Goal: Task Accomplishment & Management: Manage account settings

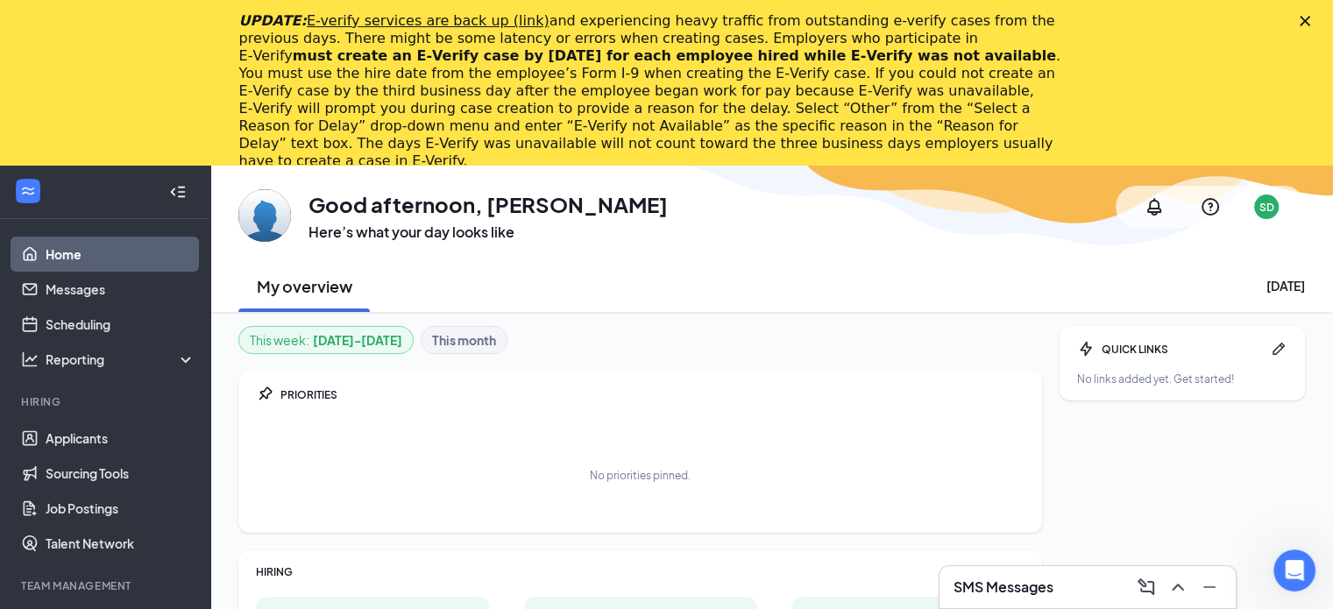
scroll to position [211, 0]
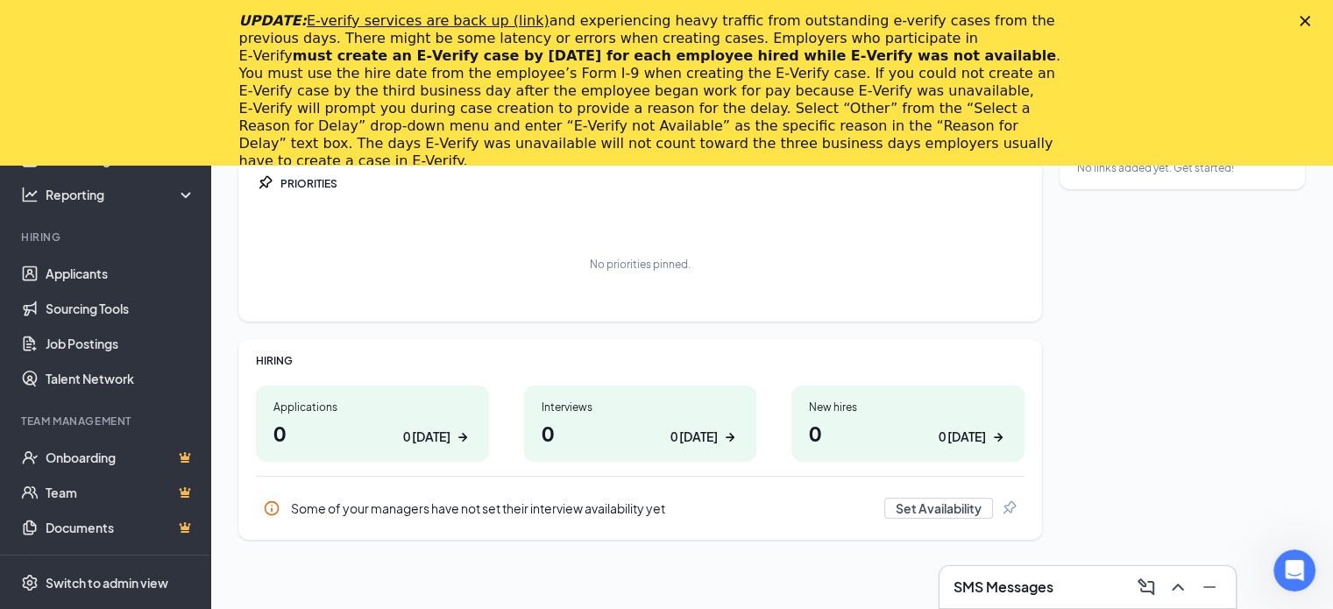
click at [1318, 21] on div "Close" at bounding box center [1309, 21] width 18 height 11
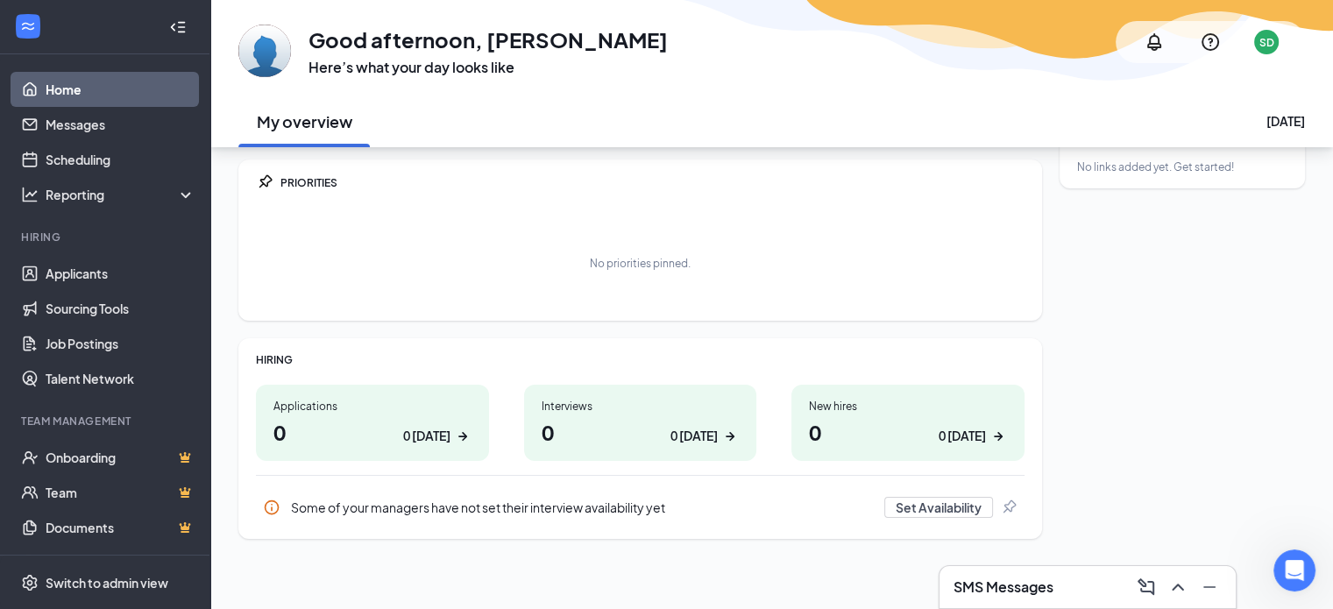
scroll to position [46, 0]
click at [85, 345] on link "Job Postings" at bounding box center [121, 343] width 150 height 35
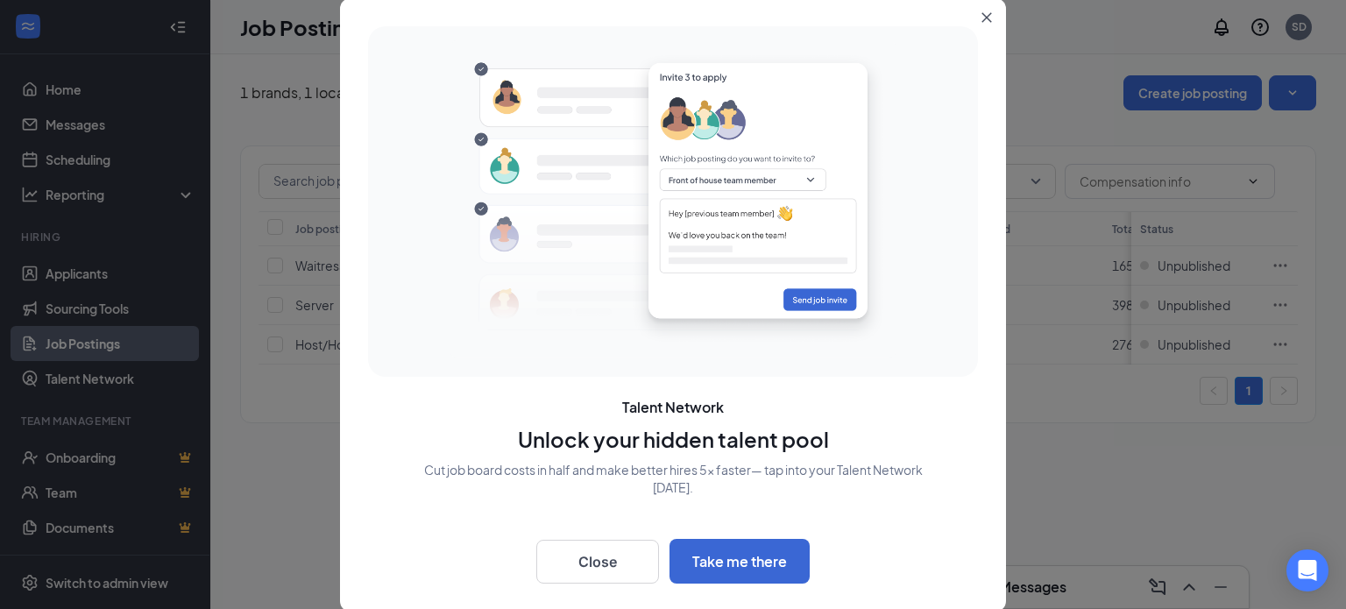
click at [995, 8] on button "Close" at bounding box center [991, 14] width 32 height 32
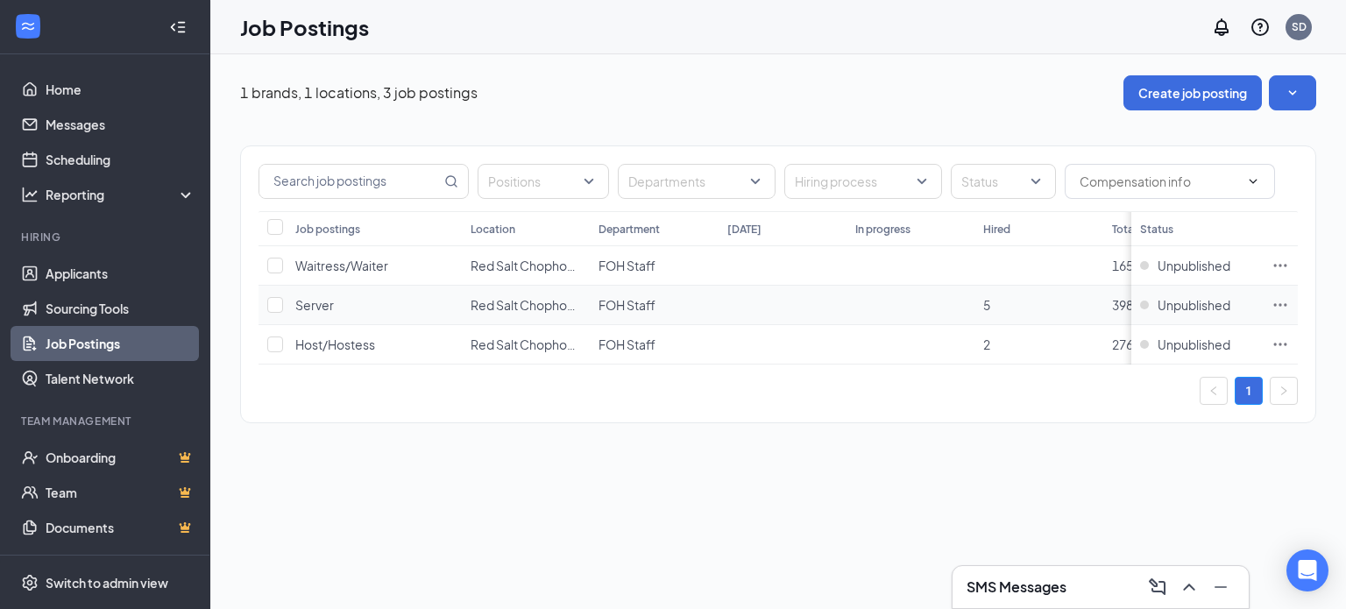
click at [321, 307] on span "Server" at bounding box center [314, 305] width 39 height 16
click at [342, 271] on span "Waitress/Waiter" at bounding box center [341, 266] width 93 height 16
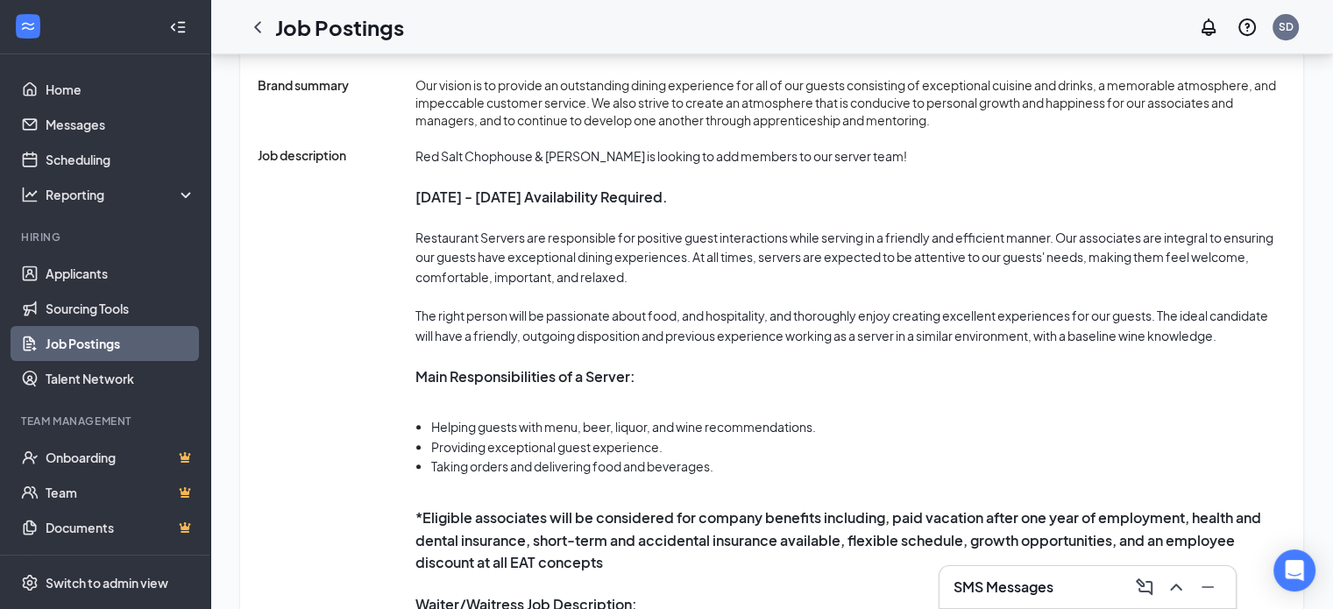
scroll to position [1141, 0]
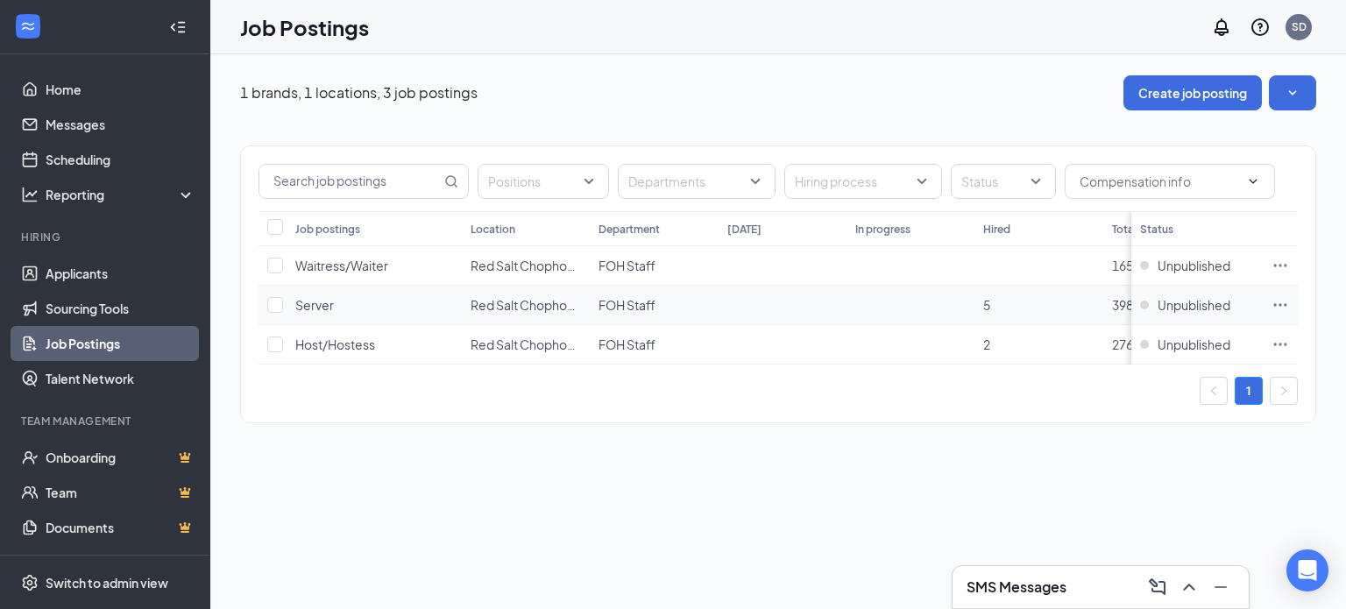
click at [312, 299] on span "Server" at bounding box center [314, 305] width 39 height 16
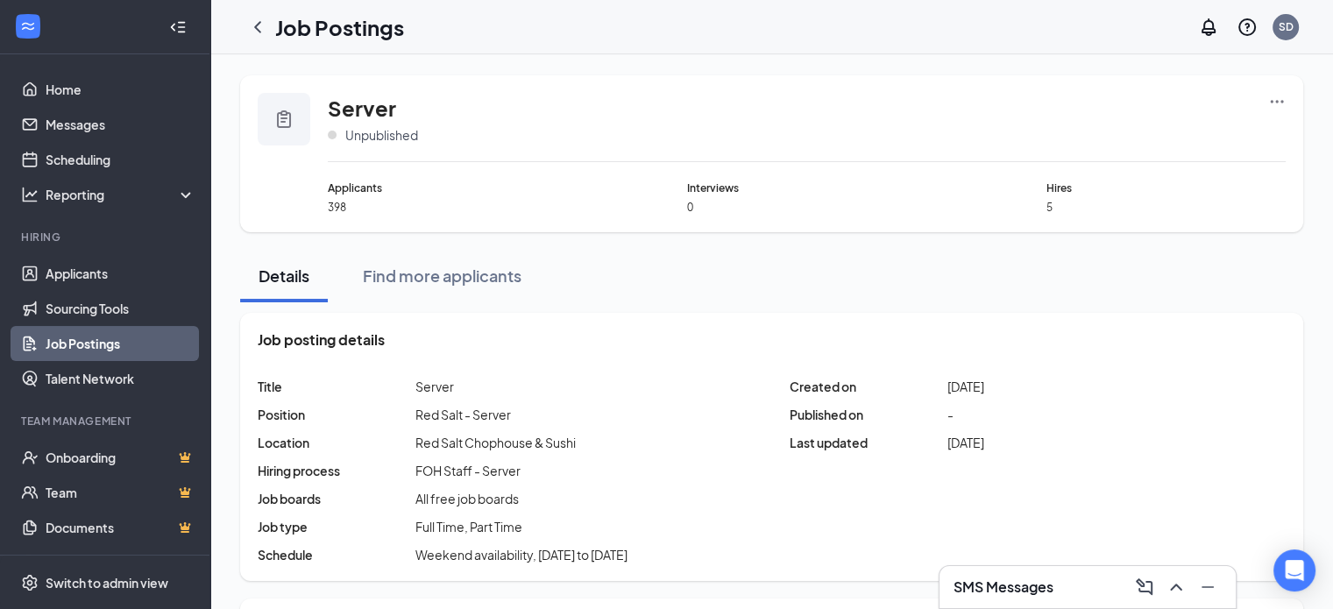
click at [1271, 104] on icon "Ellipses" at bounding box center [1277, 102] width 18 height 18
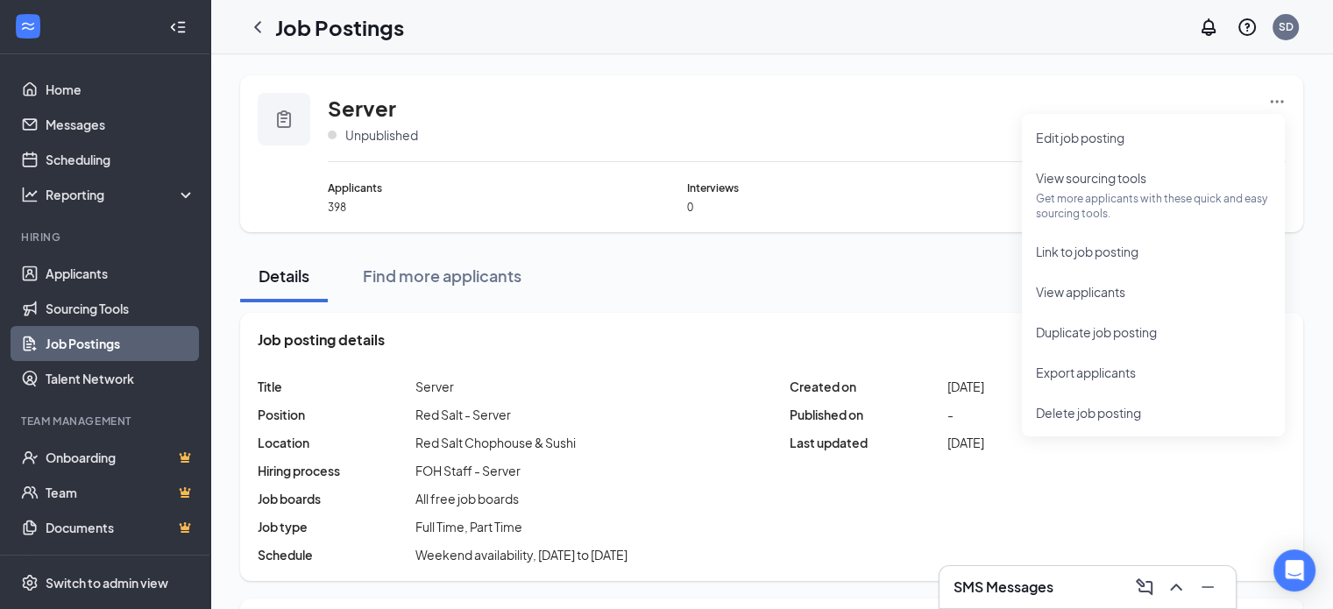
click at [729, 260] on div "Details Find more applicants" at bounding box center [771, 276] width 1063 height 53
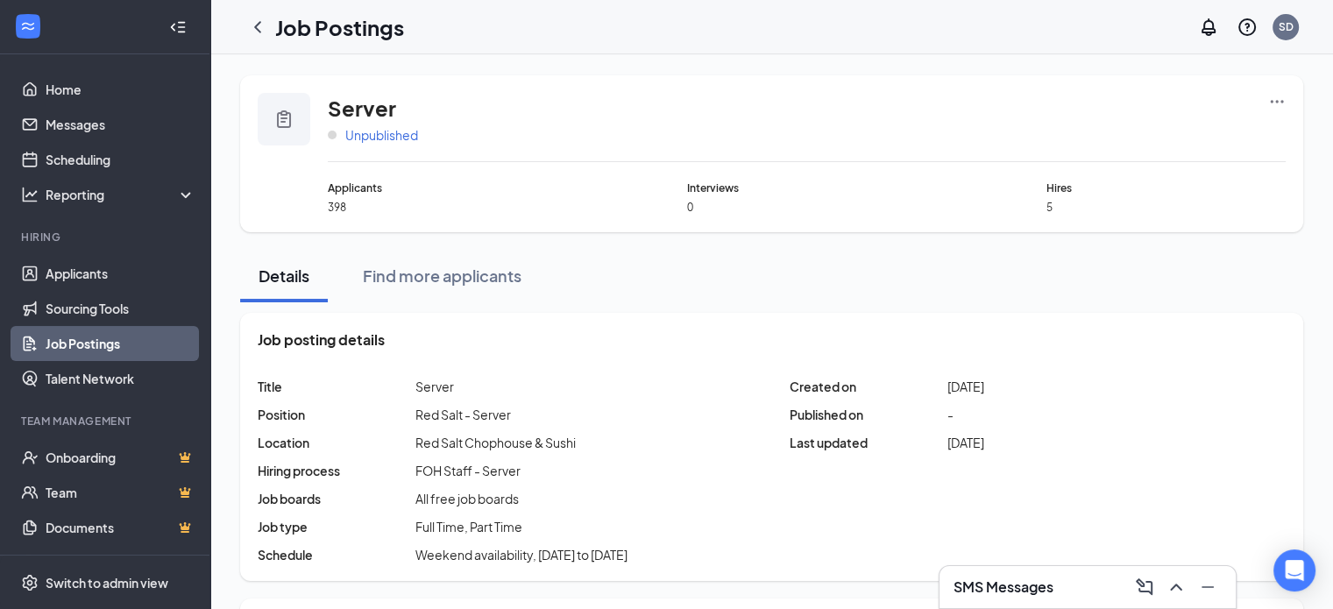
click at [368, 137] on span "Unpublished" at bounding box center [381, 135] width 73 height 18
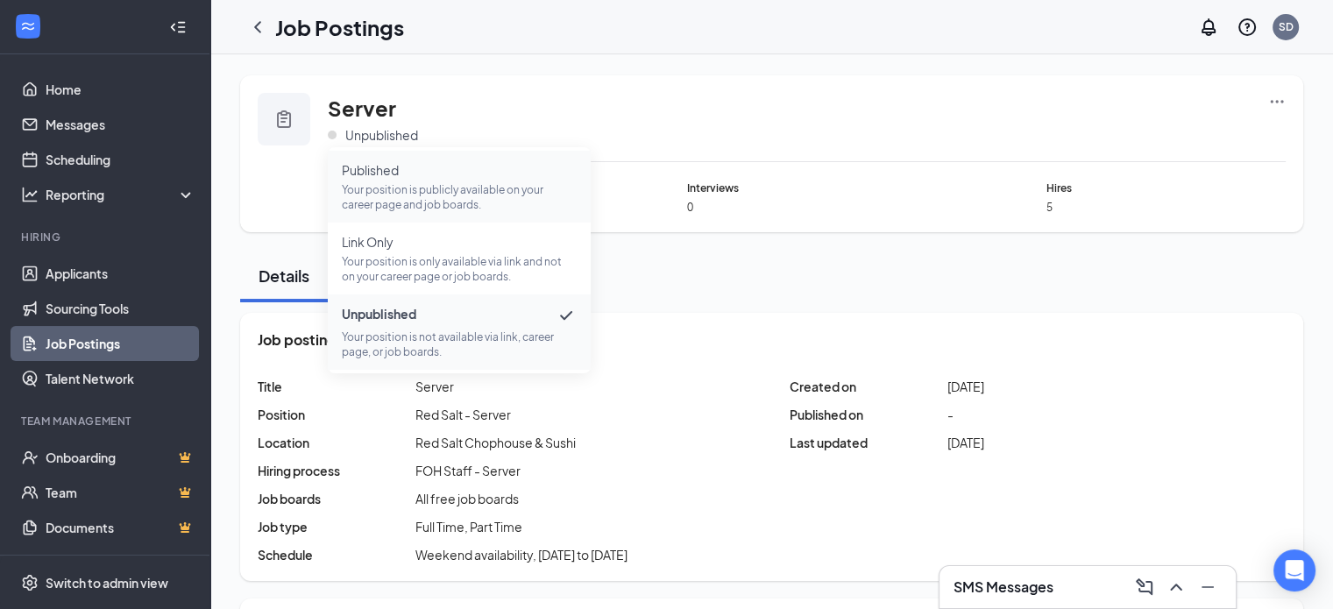
click at [404, 192] on p "Your position is publicly available on your career page and job boards." at bounding box center [459, 197] width 235 height 30
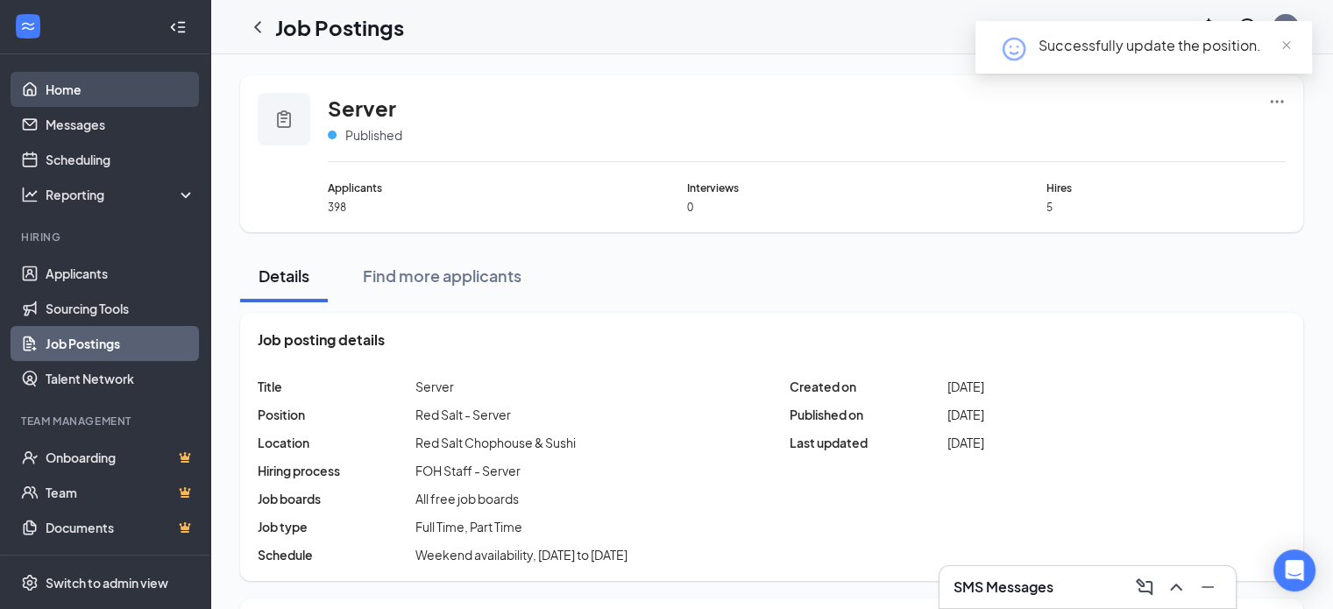
click at [50, 101] on link "Home" at bounding box center [121, 89] width 150 height 35
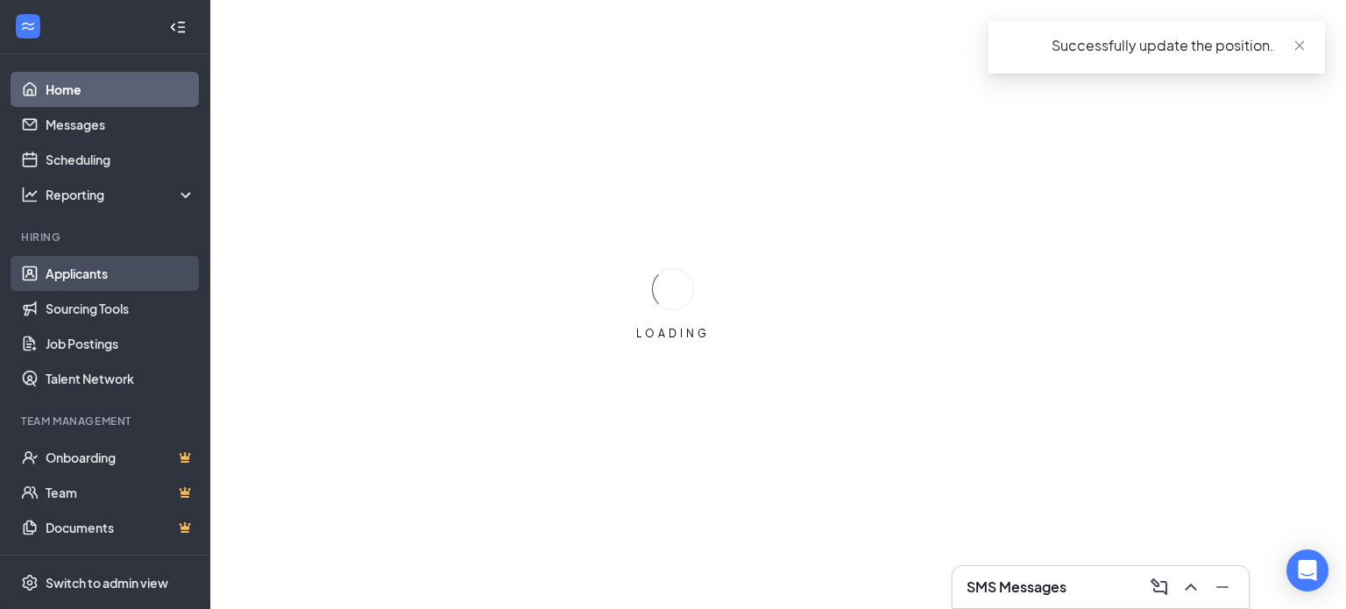
click at [75, 283] on link "Applicants" at bounding box center [121, 273] width 150 height 35
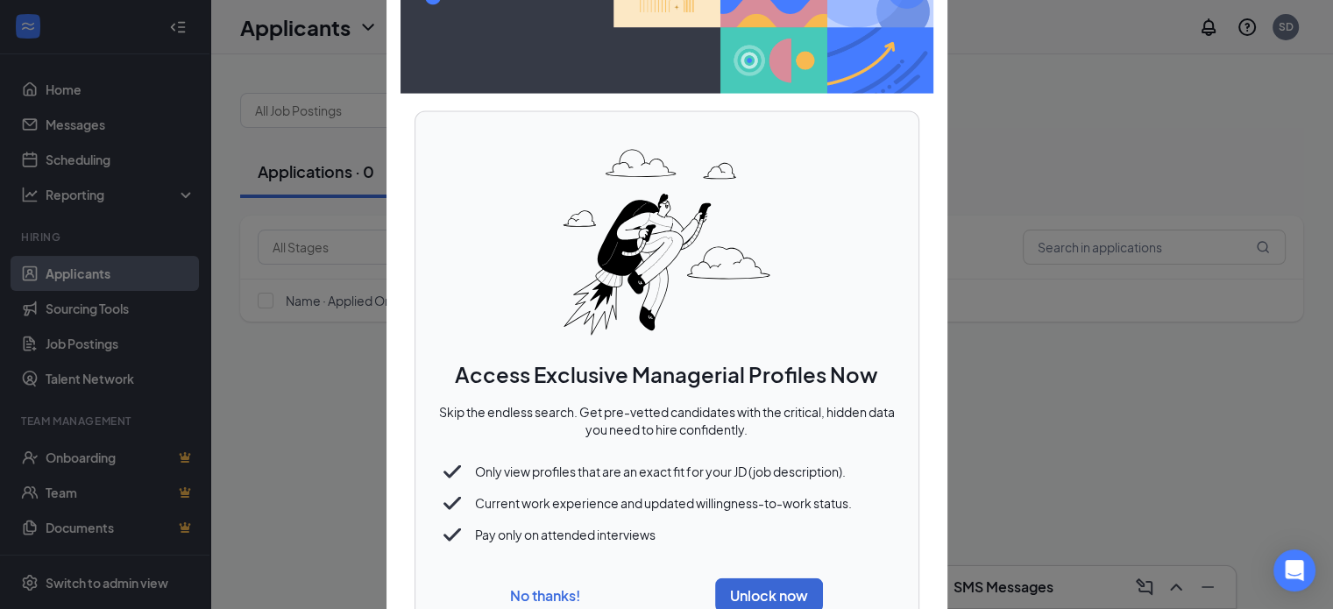
click at [546, 592] on button "No thanks!" at bounding box center [545, 595] width 70 height 18
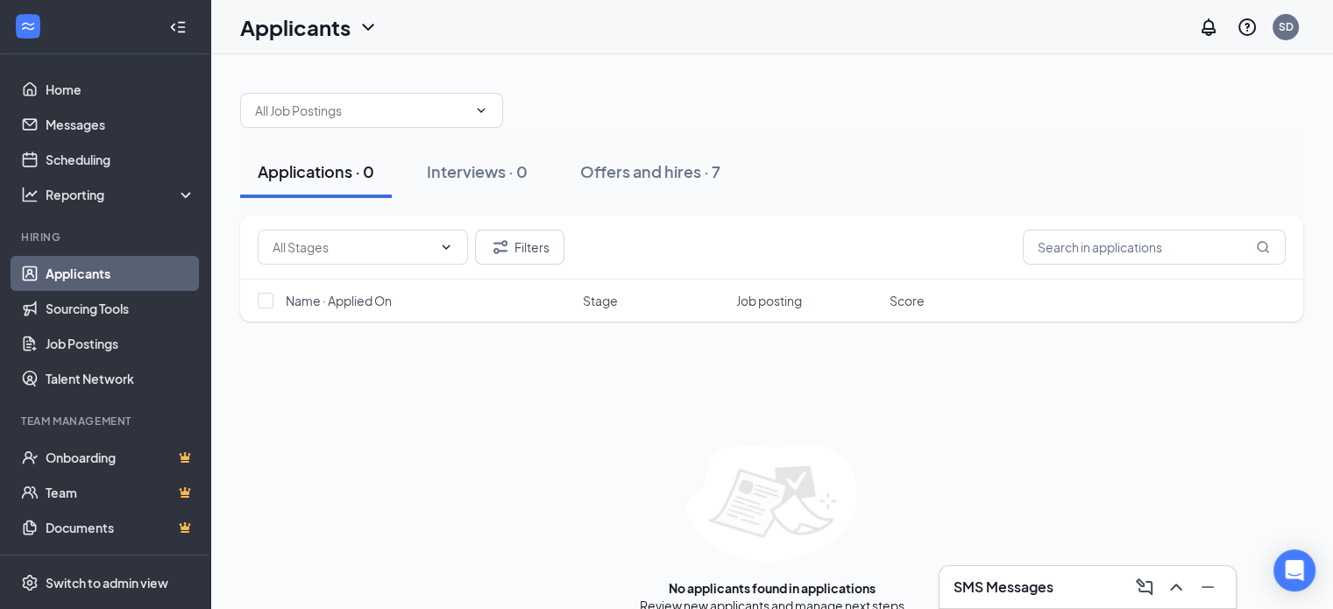
click at [470, 130] on div "Applications · 0 Interviews · 0 Offers and hires · 7" at bounding box center [771, 172] width 1063 height 88
click at [468, 128] on div "Applications · 0 Interviews · 0 Offers and hires · 7" at bounding box center [771, 172] width 1063 height 88
click at [459, 110] on input "text" at bounding box center [361, 110] width 212 height 19
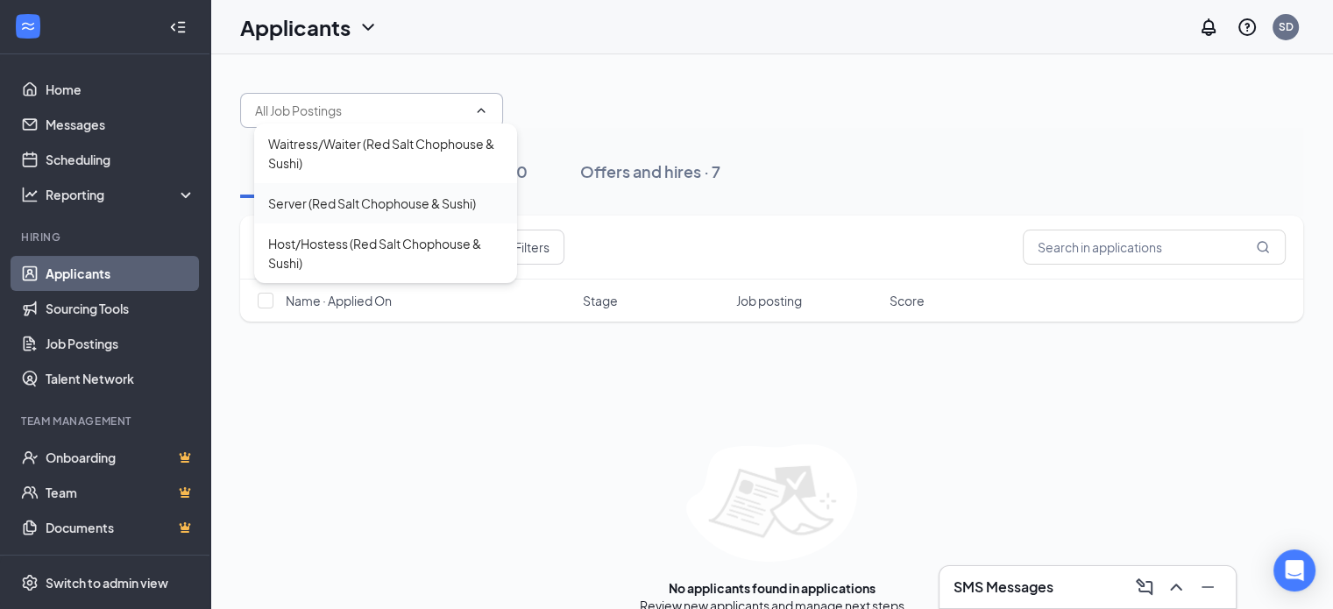
click at [398, 207] on div "Server (Red Salt Chophouse & Sushi)" at bounding box center [372, 203] width 208 height 19
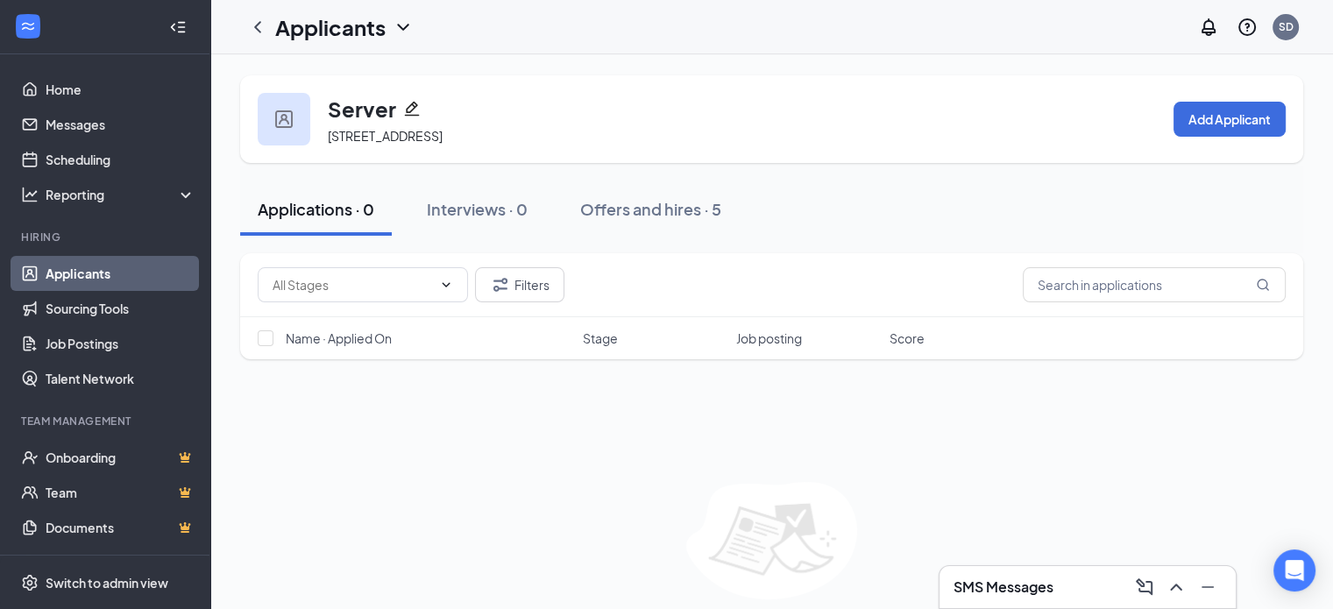
click at [453, 422] on div "Filters Name · Applied On Stage Job posting Score No applicants found in applic…" at bounding box center [771, 452] width 1063 height 399
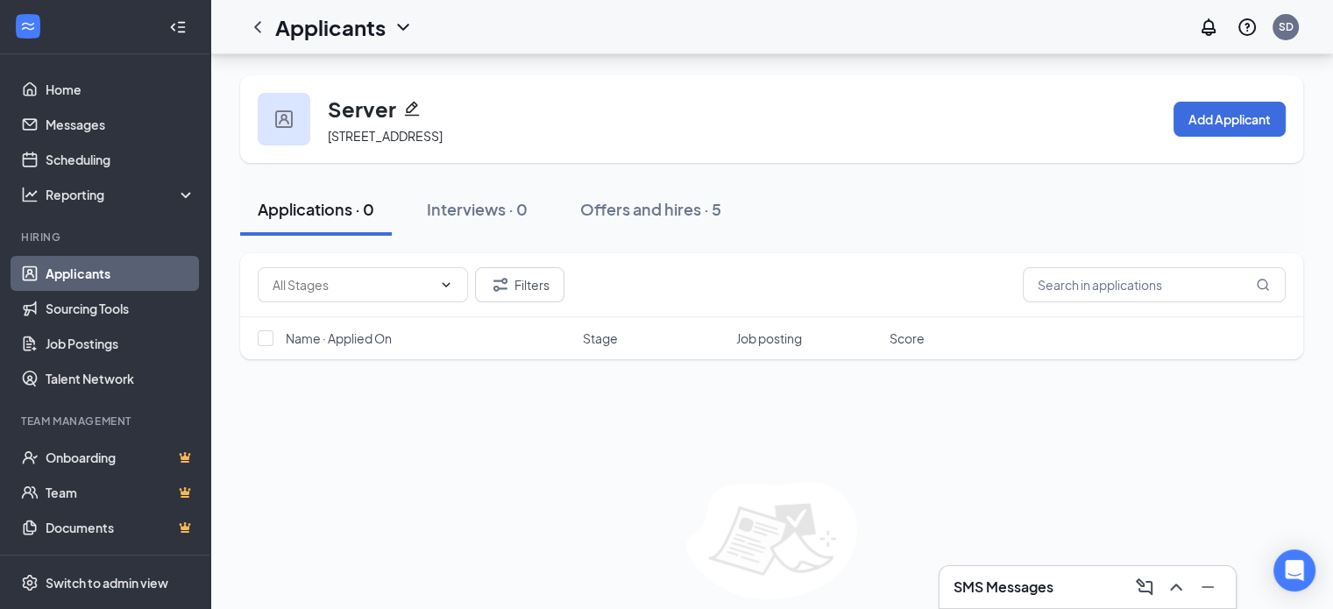
scroll to position [63, 0]
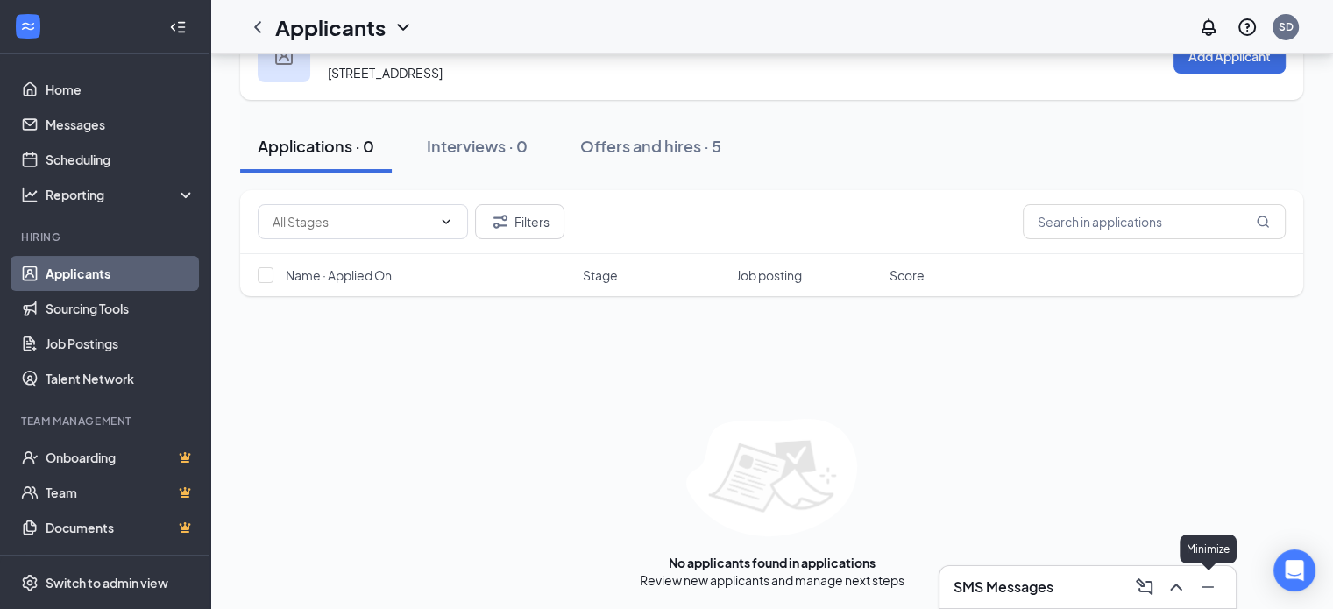
click at [1199, 584] on icon "Minimize" at bounding box center [1207, 587] width 21 height 21
